Goal: Task Accomplishment & Management: Manage account settings

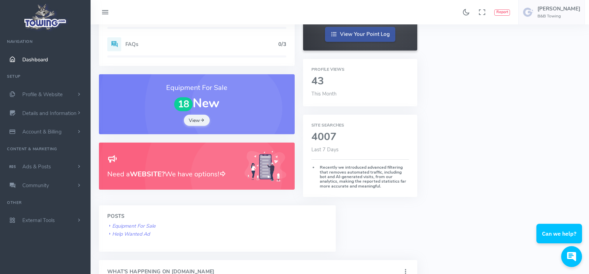
scroll to position [174, 0]
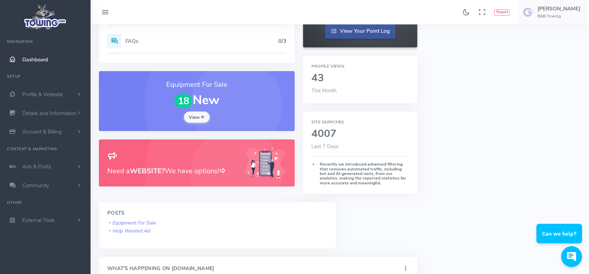
click at [200, 117] on link "View" at bounding box center [197, 116] width 26 height 11
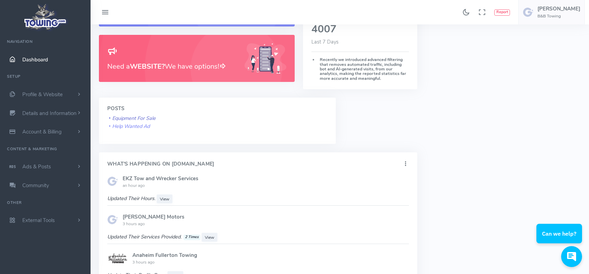
scroll to position [314, 0]
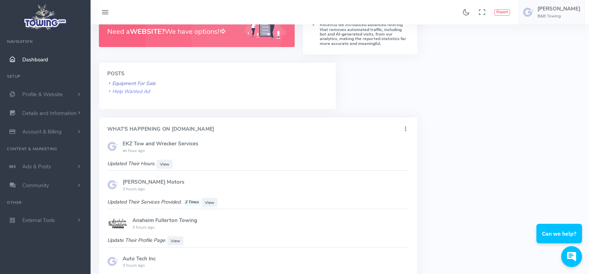
click at [131, 82] on icon "Equipment For Sale" at bounding box center [131, 83] width 48 height 7
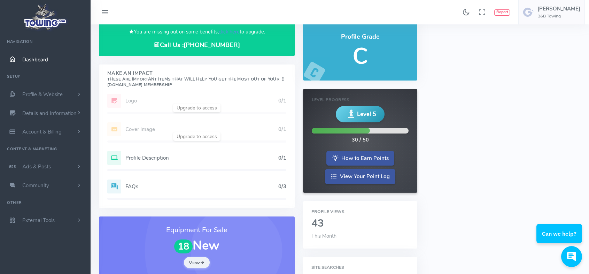
scroll to position [0, 0]
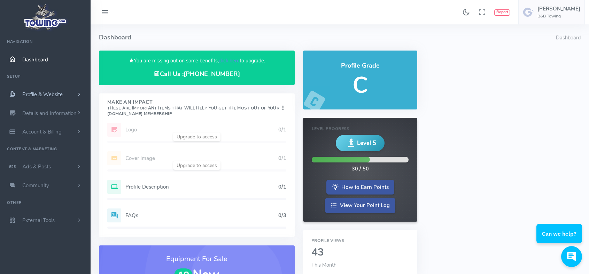
click at [50, 95] on span "Profile & Website" at bounding box center [42, 94] width 40 height 7
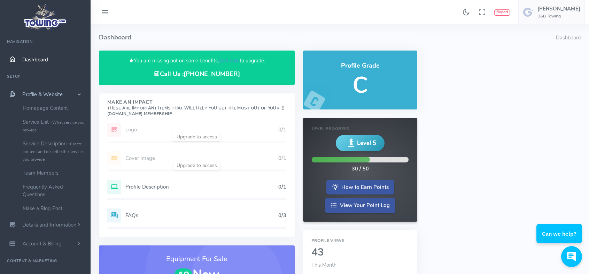
click at [43, 93] on span "Profile & Website" at bounding box center [42, 94] width 40 height 7
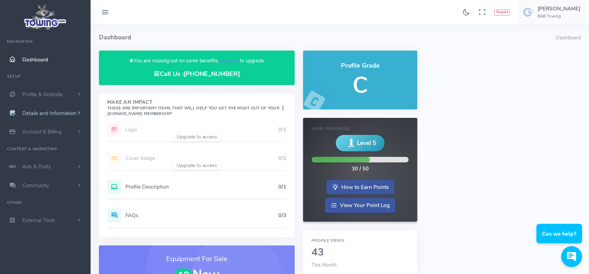
click at [48, 114] on span "Details and Information" at bounding box center [49, 113] width 54 height 7
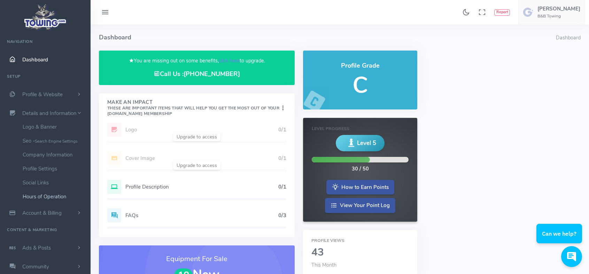
click at [53, 195] on link "Hours of Operation" at bounding box center [53, 197] width 73 height 14
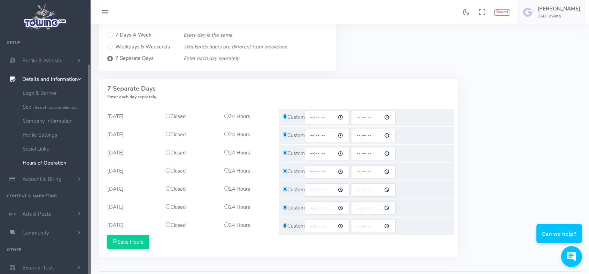
scroll to position [70, 0]
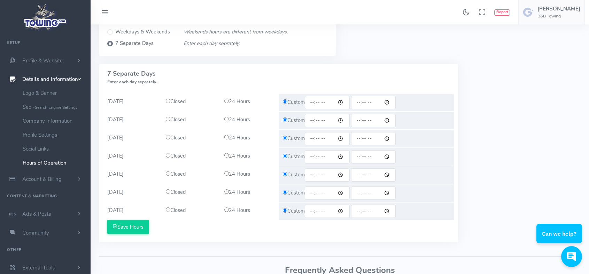
drag, startPoint x: 228, startPoint y: 101, endPoint x: 222, endPoint y: 120, distance: 19.0
click at [227, 102] on input "radio" at bounding box center [226, 101] width 5 height 5
radio input "true"
click at [224, 121] on input "radio" at bounding box center [226, 119] width 5 height 5
radio input "true"
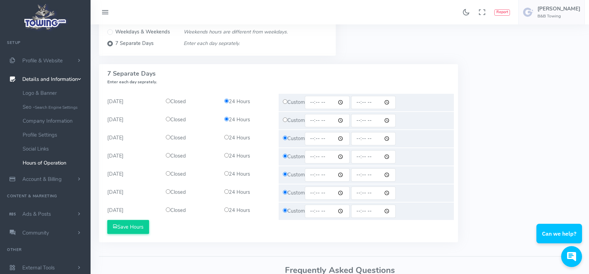
click at [227, 139] on input "radio" at bounding box center [226, 137] width 5 height 5
radio input "true"
drag, startPoint x: 228, startPoint y: 156, endPoint x: 234, endPoint y: 175, distance: 19.7
click at [228, 156] on input "radio" at bounding box center [226, 155] width 5 height 5
radio input "true"
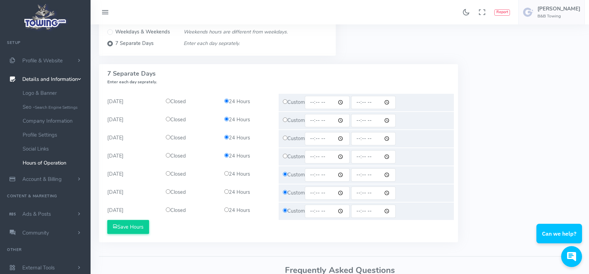
click at [226, 175] on input "radio" at bounding box center [226, 173] width 5 height 5
radio input "true"
drag, startPoint x: 227, startPoint y: 190, endPoint x: 236, endPoint y: 205, distance: 16.9
click at [227, 191] on input "radio" at bounding box center [226, 191] width 5 height 5
radio input "true"
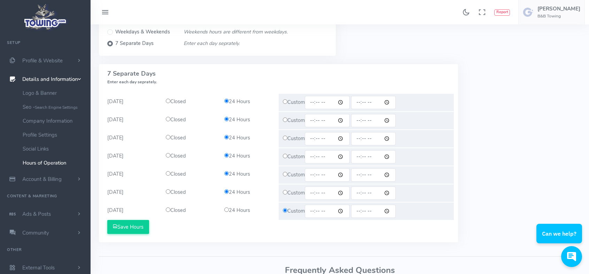
drag, startPoint x: 228, startPoint y: 209, endPoint x: 224, endPoint y: 208, distance: 3.6
click at [228, 209] on input "radio" at bounding box center [226, 209] width 5 height 5
radio input "true"
click at [132, 226] on button "Save Hours" at bounding box center [128, 227] width 42 height 14
